Goal: Transaction & Acquisition: Obtain resource

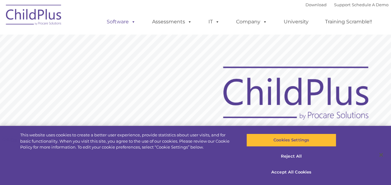
click at [128, 21] on link "Software" at bounding box center [121, 22] width 41 height 12
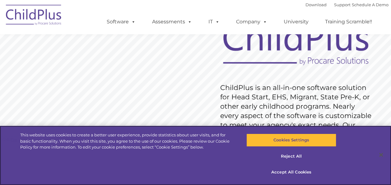
scroll to position [55, 0]
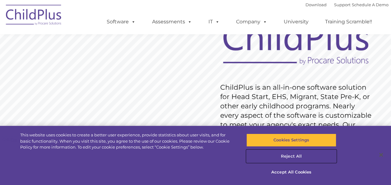
click at [289, 158] on button "Reject All" at bounding box center [292, 156] width 90 height 13
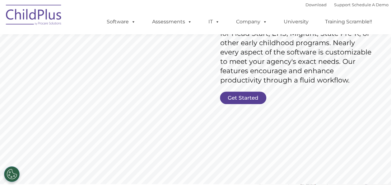
scroll to position [117, 0]
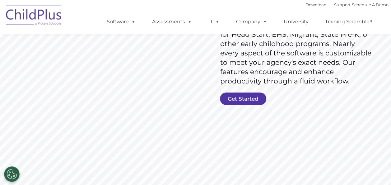
click at [239, 97] on link "Get Started" at bounding box center [243, 98] width 46 height 12
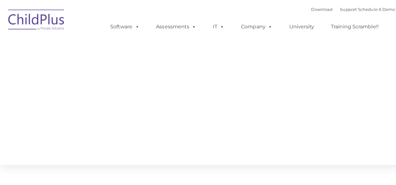
type input ""
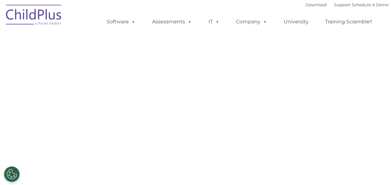
select select "MEDIUM"
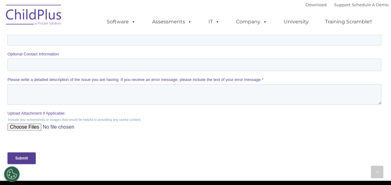
scroll to position [215, 0]
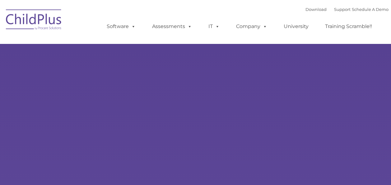
type input ""
select select "MEDIUM"
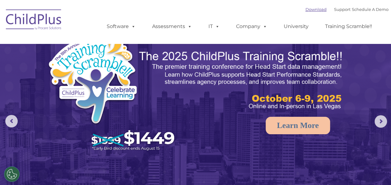
click at [306, 11] on link "Download" at bounding box center [316, 9] width 21 height 5
